Goal: Task Accomplishment & Management: Manage account settings

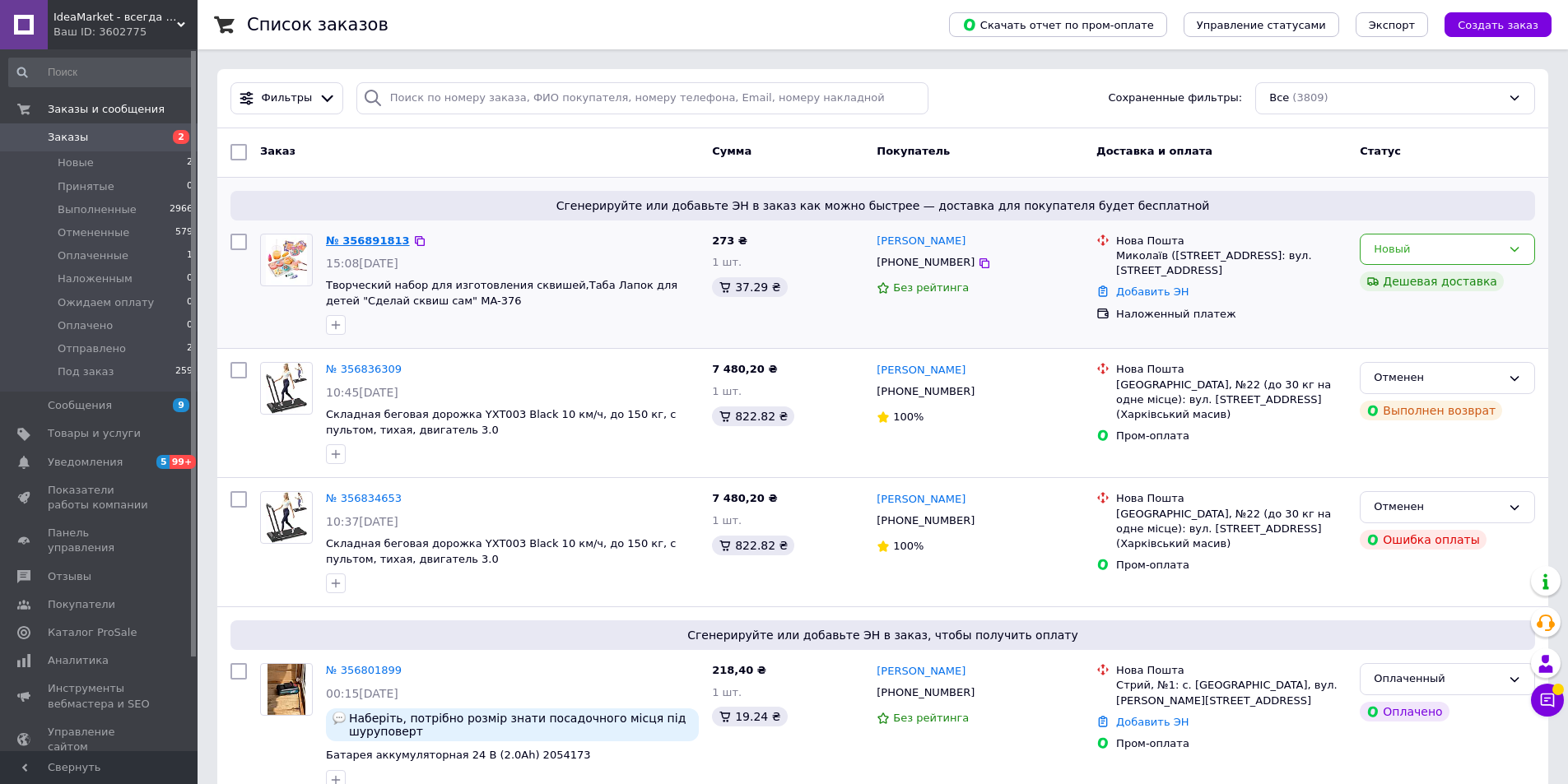
click at [371, 237] on link "№ 356891813" at bounding box center [367, 240] width 84 height 12
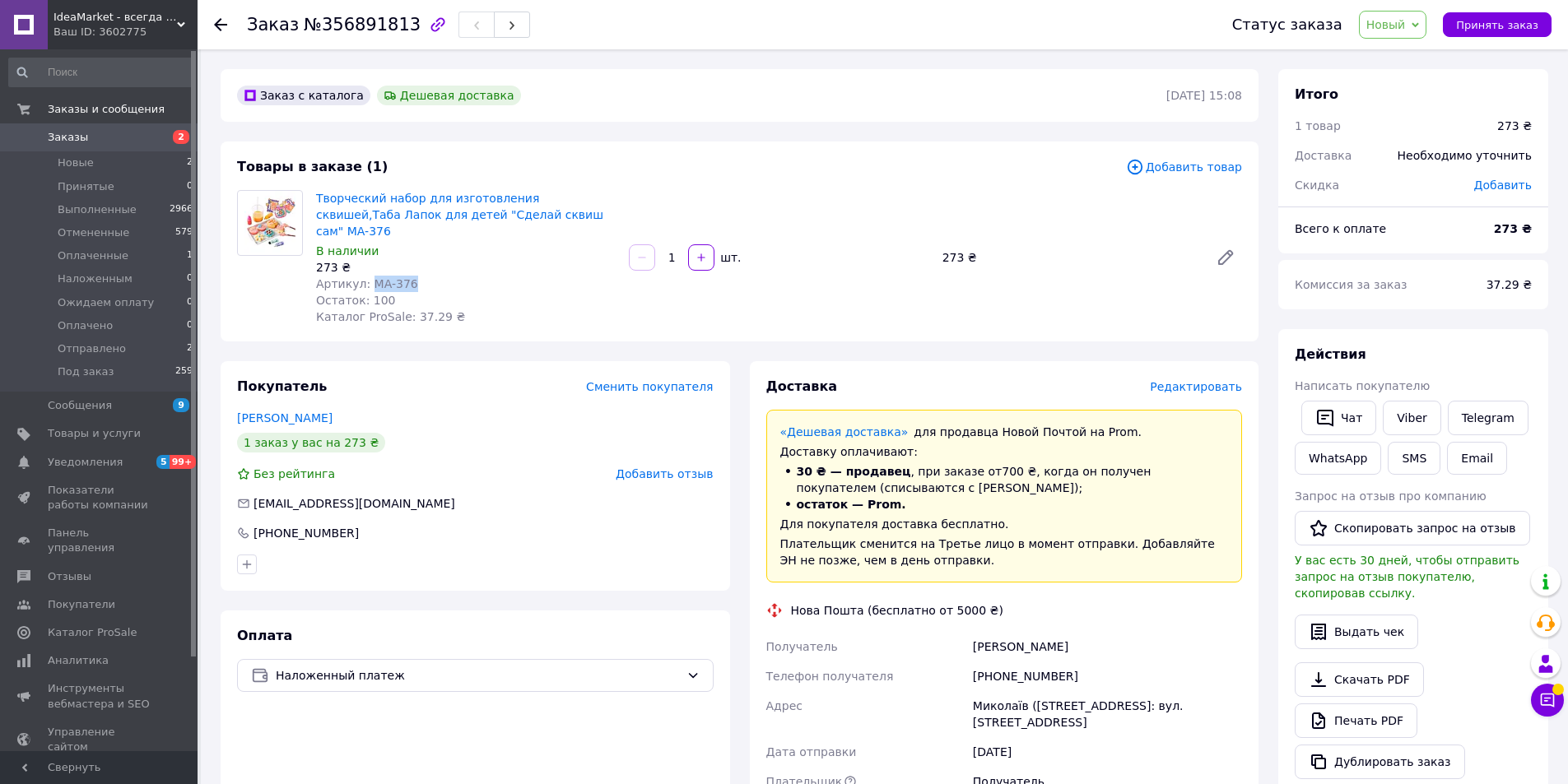
drag, startPoint x: 412, startPoint y: 261, endPoint x: 368, endPoint y: 266, distance: 44.3
click at [368, 275] on div "Артикул: MA-376" at bounding box center [466, 284] width 300 height 17
copy span "MA-376"
drag, startPoint x: 1057, startPoint y: 631, endPoint x: 974, endPoint y: 634, distance: 83.1
click at [974, 634] on div "[PERSON_NAME]" at bounding box center [1107, 647] width 276 height 30
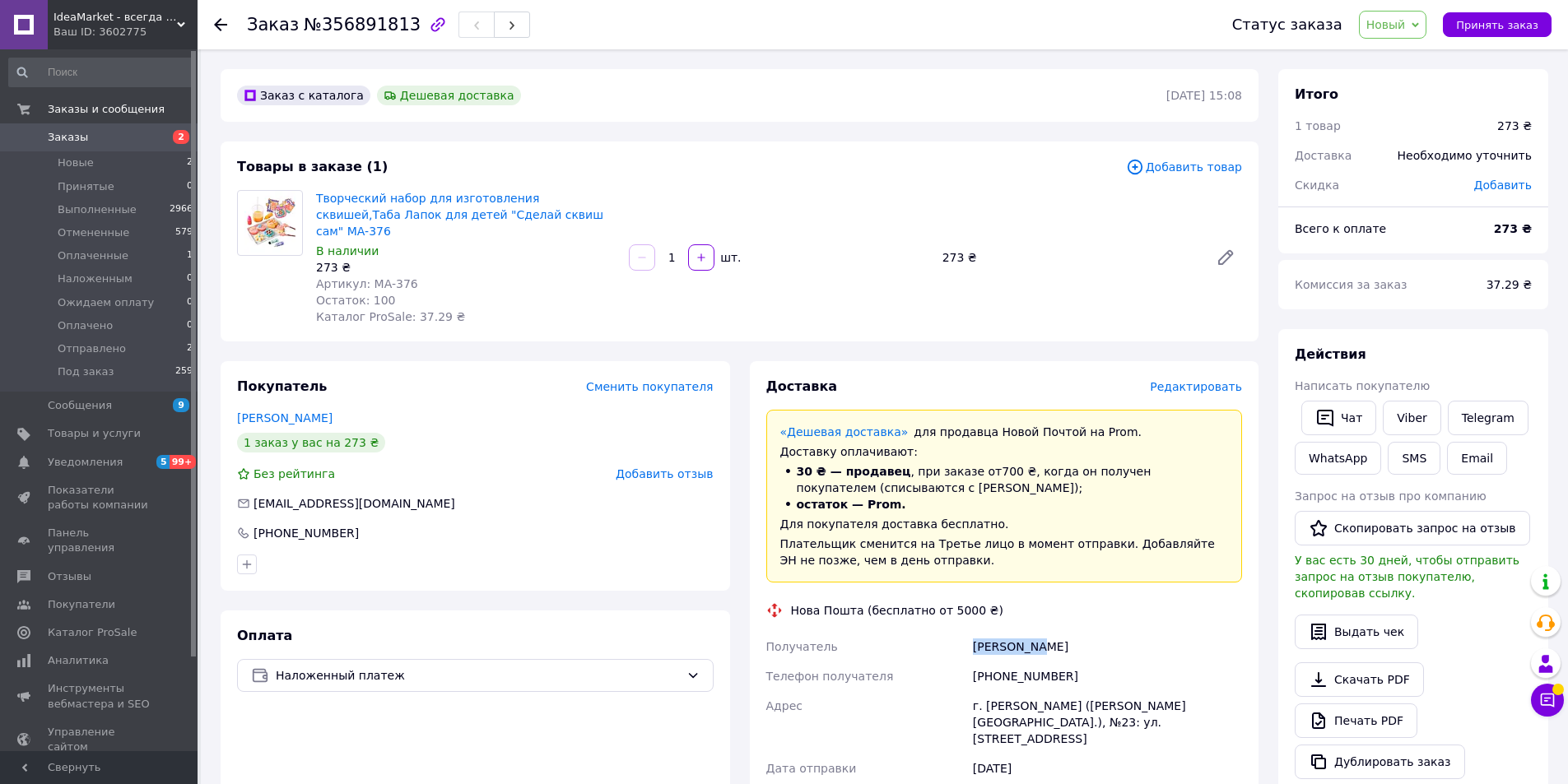
copy div "[PERSON_NAME]"
drag, startPoint x: 1057, startPoint y: 656, endPoint x: 995, endPoint y: 656, distance: 62.0
click at [995, 662] on div "[PHONE_NUMBER]" at bounding box center [1107, 676] width 276 height 30
copy div "0632960671"
drag, startPoint x: 316, startPoint y: 21, endPoint x: 394, endPoint y: 24, distance: 78.1
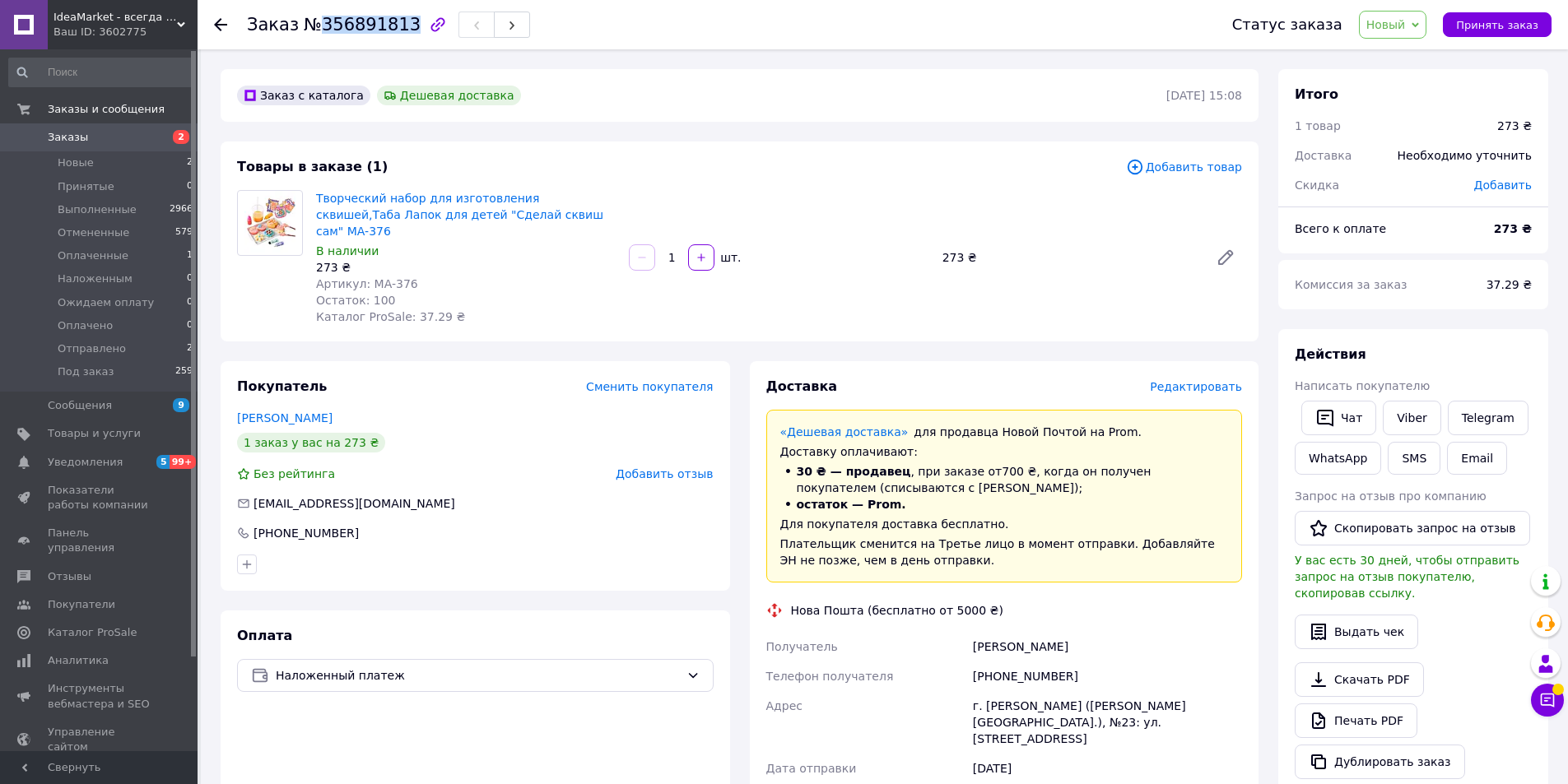
click at [394, 24] on span "№356891813" at bounding box center [362, 25] width 117 height 20
copy span "356891813"
click at [1403, 18] on span "Новый" at bounding box center [1386, 25] width 40 height 13
click at [1417, 155] on li "Наложенным" at bounding box center [1416, 156] width 113 height 25
click at [127, 135] on span "Заказы" at bounding box center [100, 137] width 104 height 15
